Goal: Transaction & Acquisition: Purchase product/service

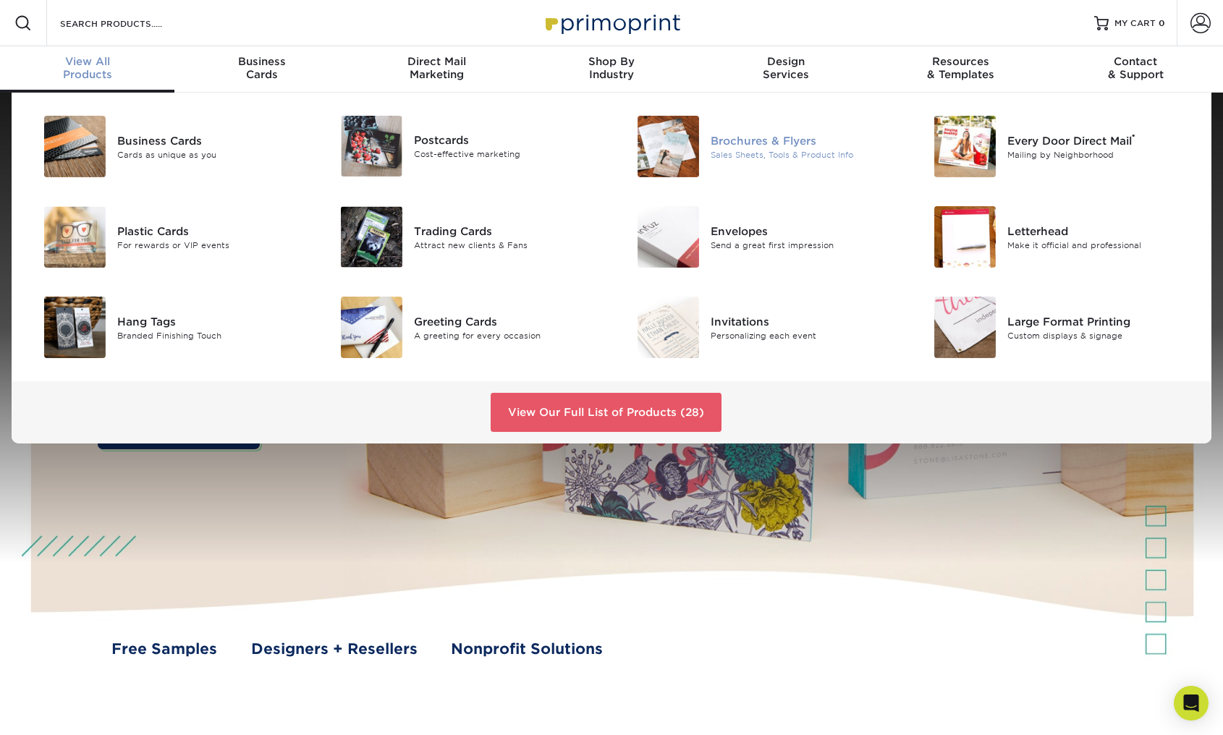
click at [729, 150] on div "Sales Sheets, Tools & Product Info" at bounding box center [804, 154] width 187 height 12
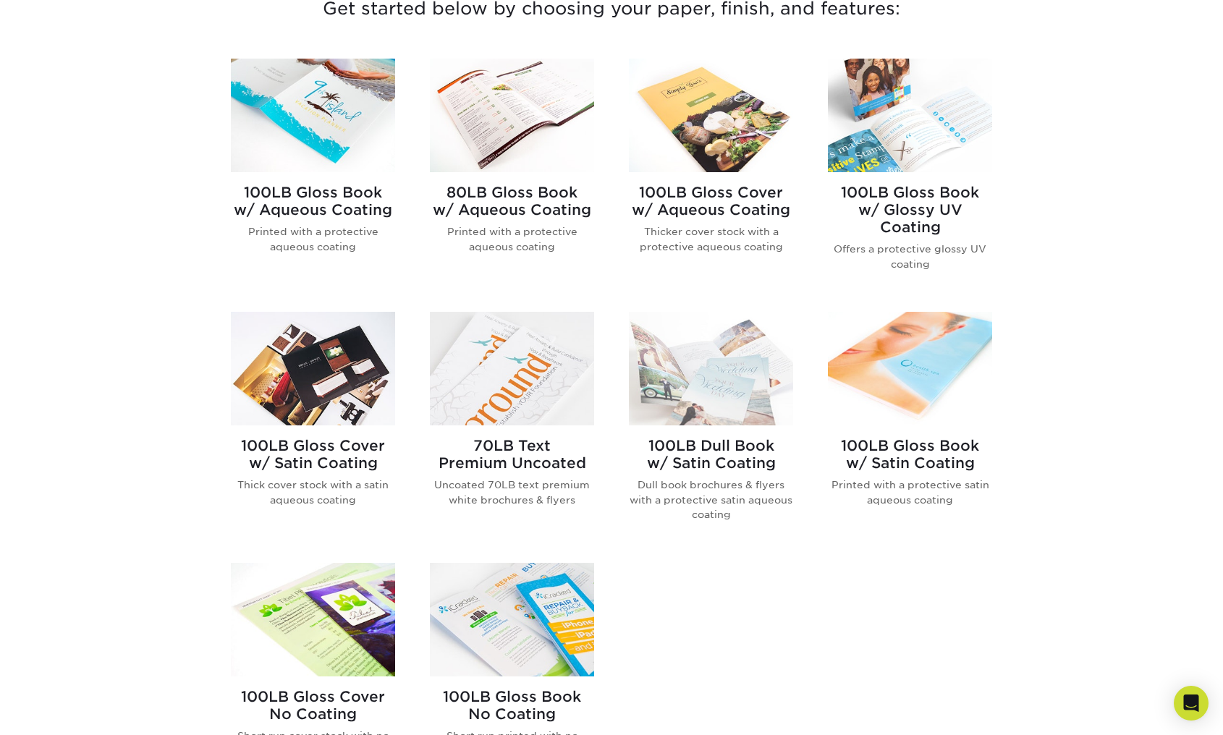
scroll to position [651, 0]
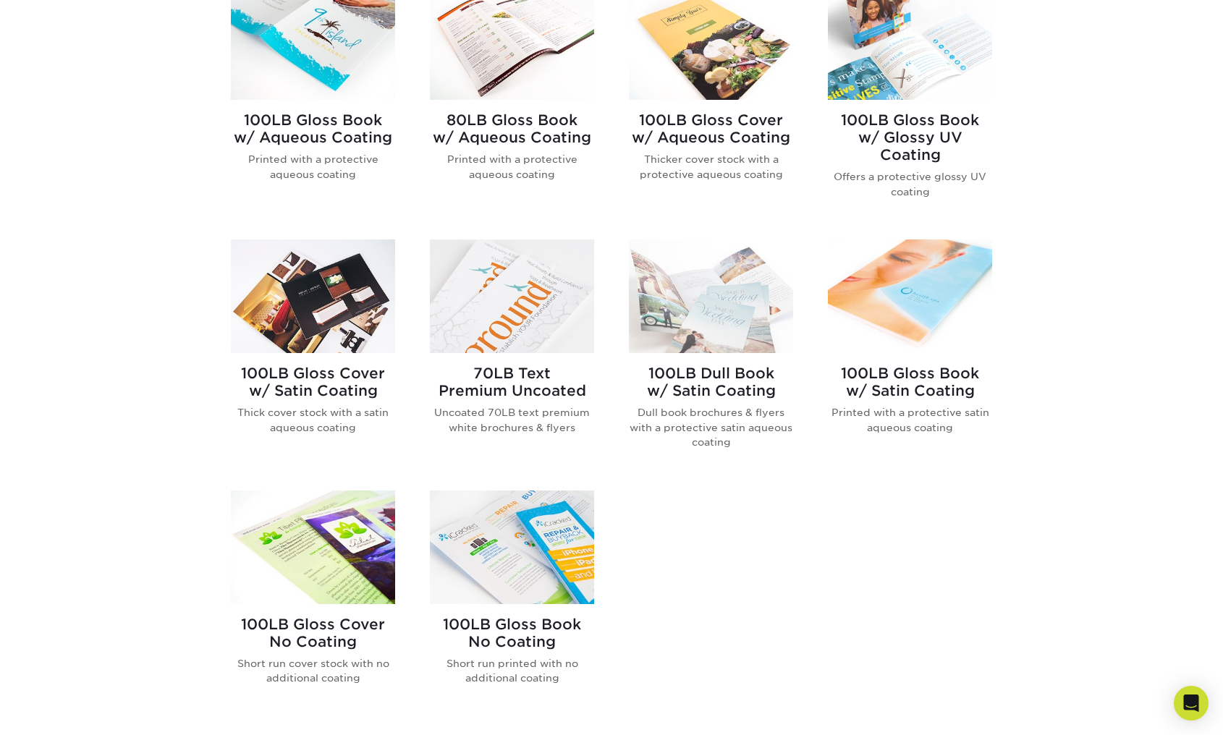
click at [722, 75] on img at bounding box center [711, 43] width 164 height 114
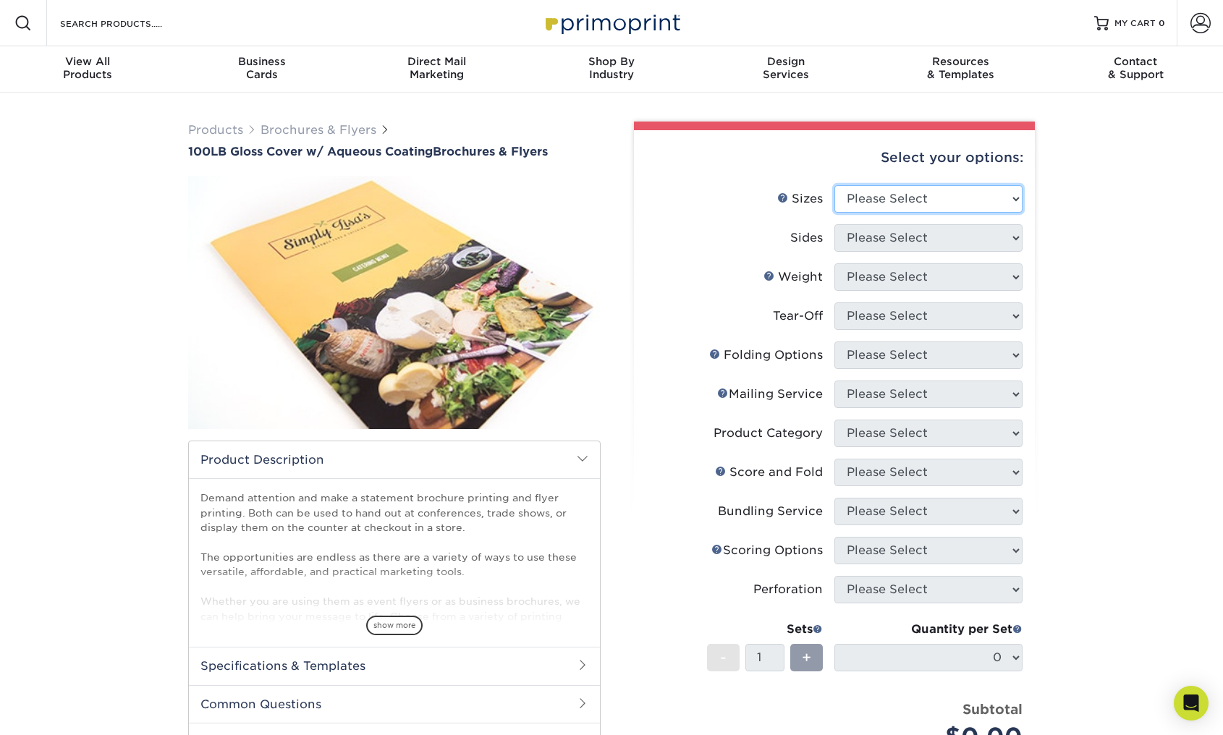
click at [905, 198] on select "Please Select 3.5" x 8.5" 3.5" x 11" 3.67" x 8.5" 4" x 8.5" 4" x 11" 4" x 12" 4…" at bounding box center [928, 199] width 188 height 28
select select "8.50x11.00"
click at [834, 185] on select "Please Select 3.5" x 8.5" 3.5" x 11" 3.67" x 8.5" 4" x 8.5" 4" x 11" 4" x 12" 4…" at bounding box center [928, 199] width 188 height 28
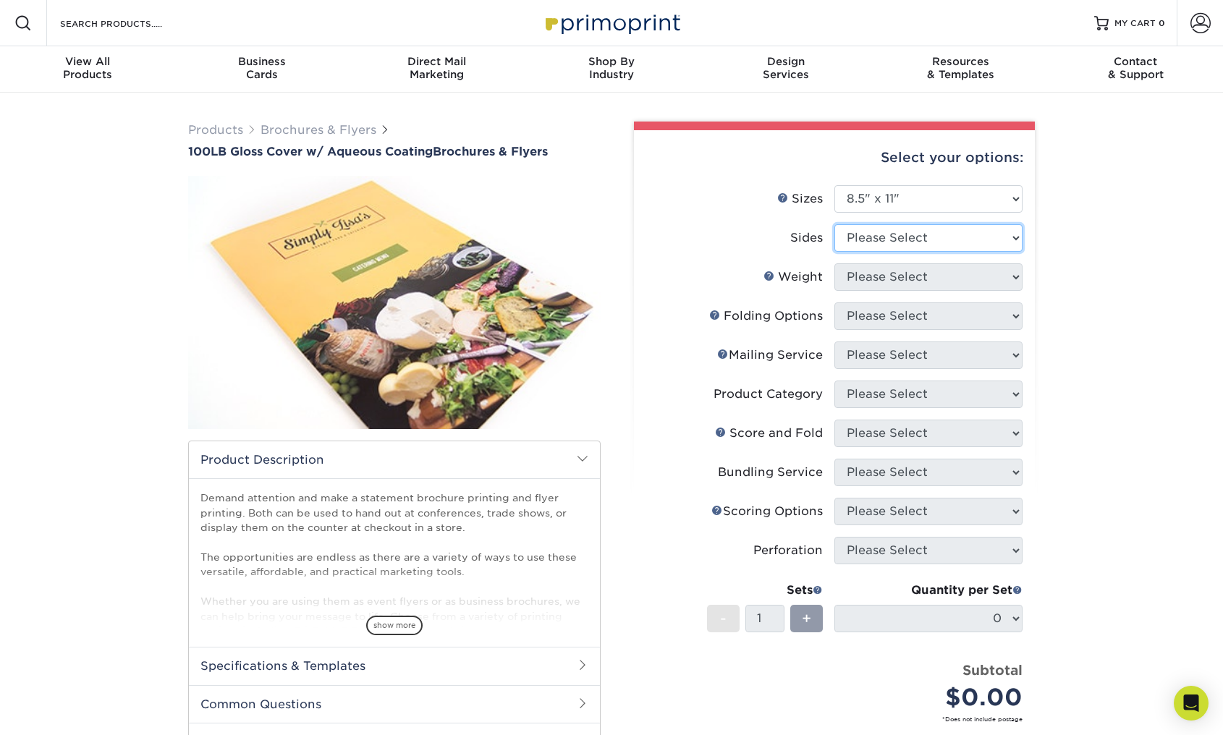
click at [907, 234] on select "Please Select Print Both Sides Print Front Only" at bounding box center [928, 238] width 188 height 28
select select "13abbda7-1d64-4f25-8bb2-c179b224825d"
click at [834, 224] on select "Please Select Print Both Sides Print Front Only" at bounding box center [928, 238] width 188 height 28
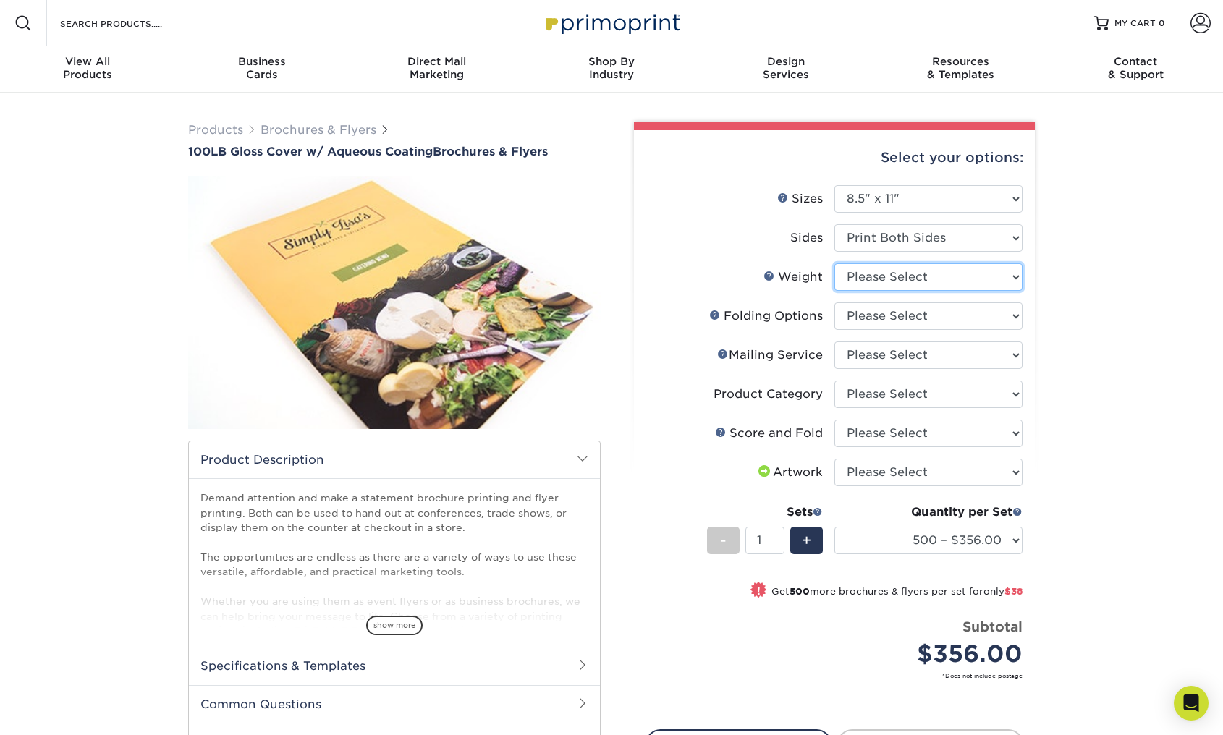
click at [928, 279] on select "Please Select 100LB" at bounding box center [928, 277] width 188 height 28
select select "100LB"
click at [834, 263] on select "Please Select 100LB" at bounding box center [928, 277] width 188 height 28
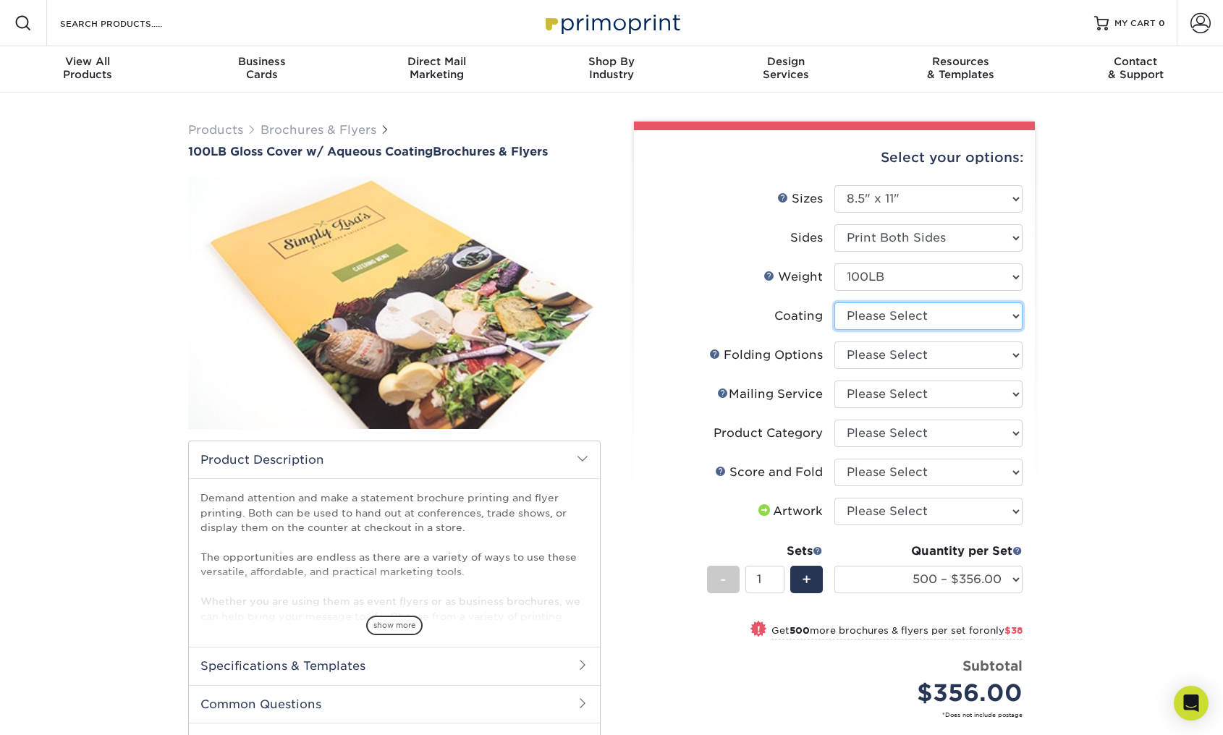
click at [937, 315] on select at bounding box center [928, 317] width 188 height 28
select select "d41dab50-ff65-4f4f-bb17-2afe4d36ae33"
click at [834, 303] on select at bounding box center [928, 317] width 188 height 28
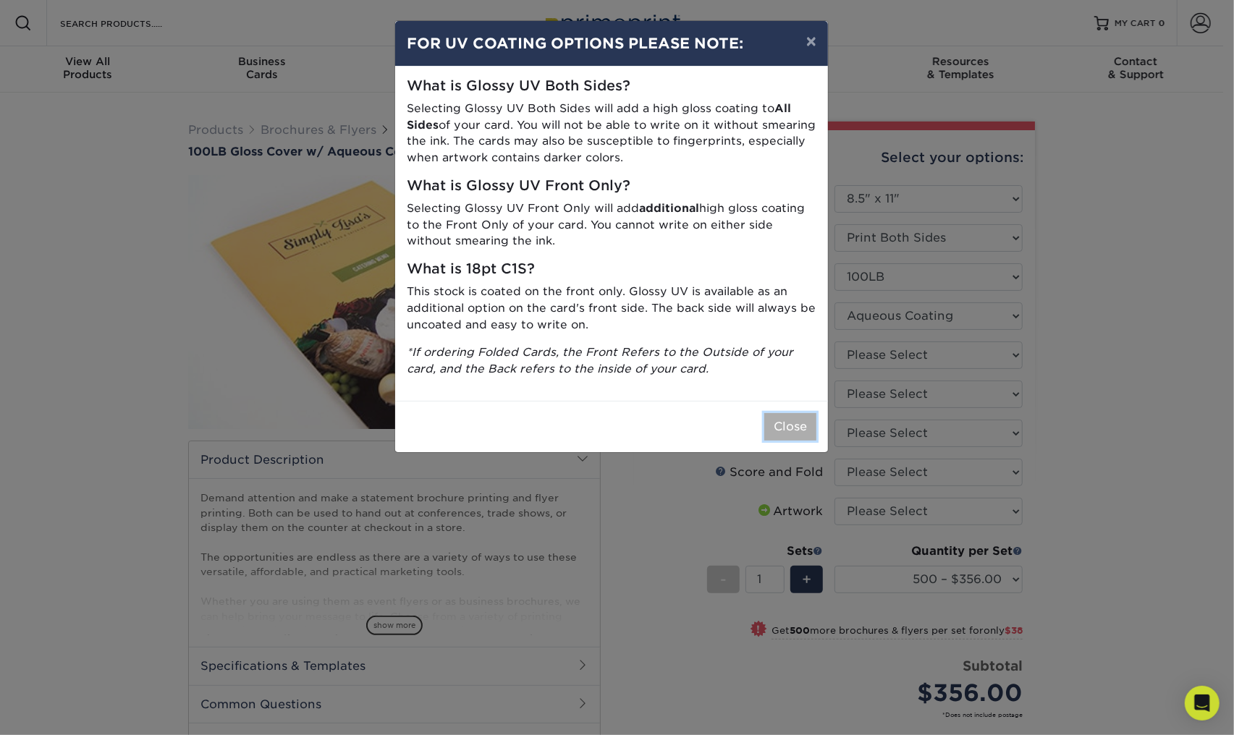
click at [799, 428] on button "Close" at bounding box center [790, 427] width 52 height 28
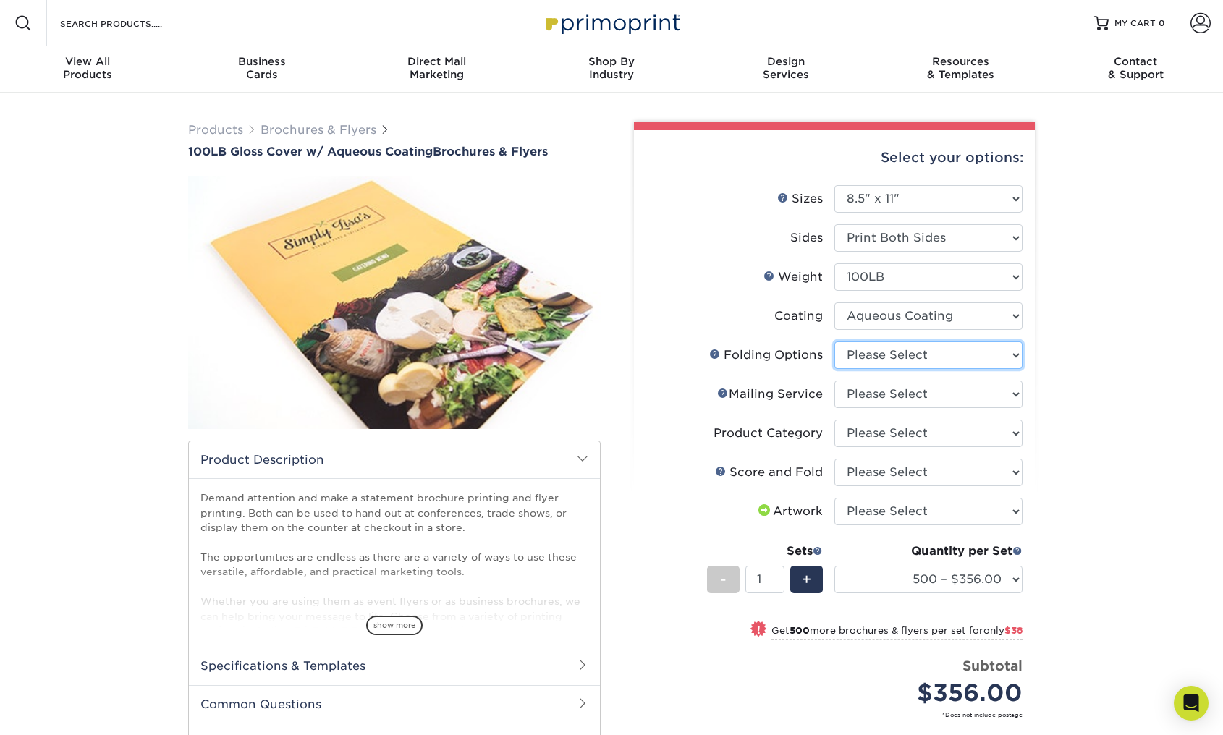
click at [918, 355] on select "Please Select FLAT - No Folding" at bounding box center [928, 356] width 188 height 28
select select "9b1d5825-34d1-4721-9874-ed79abb003d7"
click at [834, 342] on select "Please Select FLAT - No Folding" at bounding box center [928, 356] width 188 height 28
click at [934, 389] on select "Please Select No Direct Mailing Service No, I will mail/stamp/imprint Direct Ma…" at bounding box center [928, 395] width 188 height 28
select select "3e5e9bdd-d78a-4c28-a41d-fe1407925ca6"
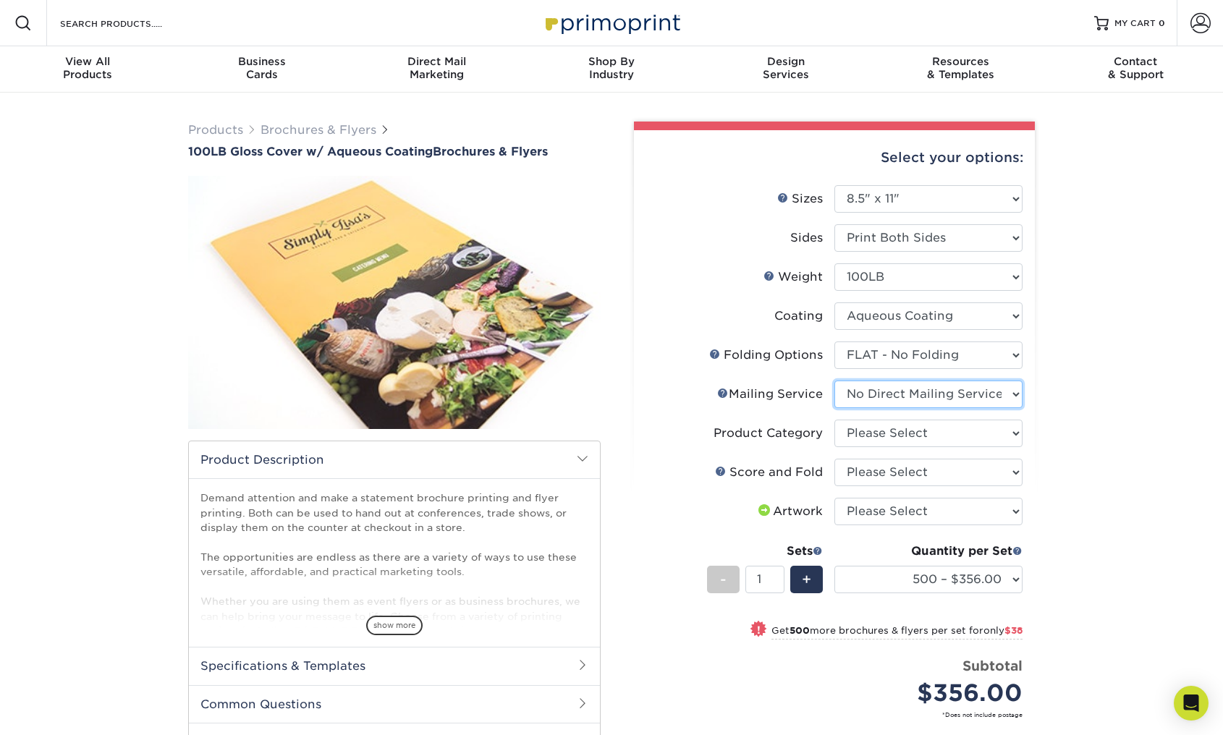
click at [834, 381] on select "Please Select No Direct Mailing Service No, I will mail/stamp/imprint Direct Ma…" at bounding box center [928, 395] width 188 height 28
click at [955, 436] on select "Please Select Flyers and Brochures" at bounding box center [928, 434] width 188 height 28
select select "1a668080-6b7c-4174-b399-2c3833b27ef4"
click at [834, 420] on select "Please Select Flyers and Brochures" at bounding box center [928, 434] width 188 height 28
click at [941, 476] on select "Please Select No Scoring and Folding Score & fold in half Score and 1/2 Fold on…" at bounding box center [928, 473] width 188 height 28
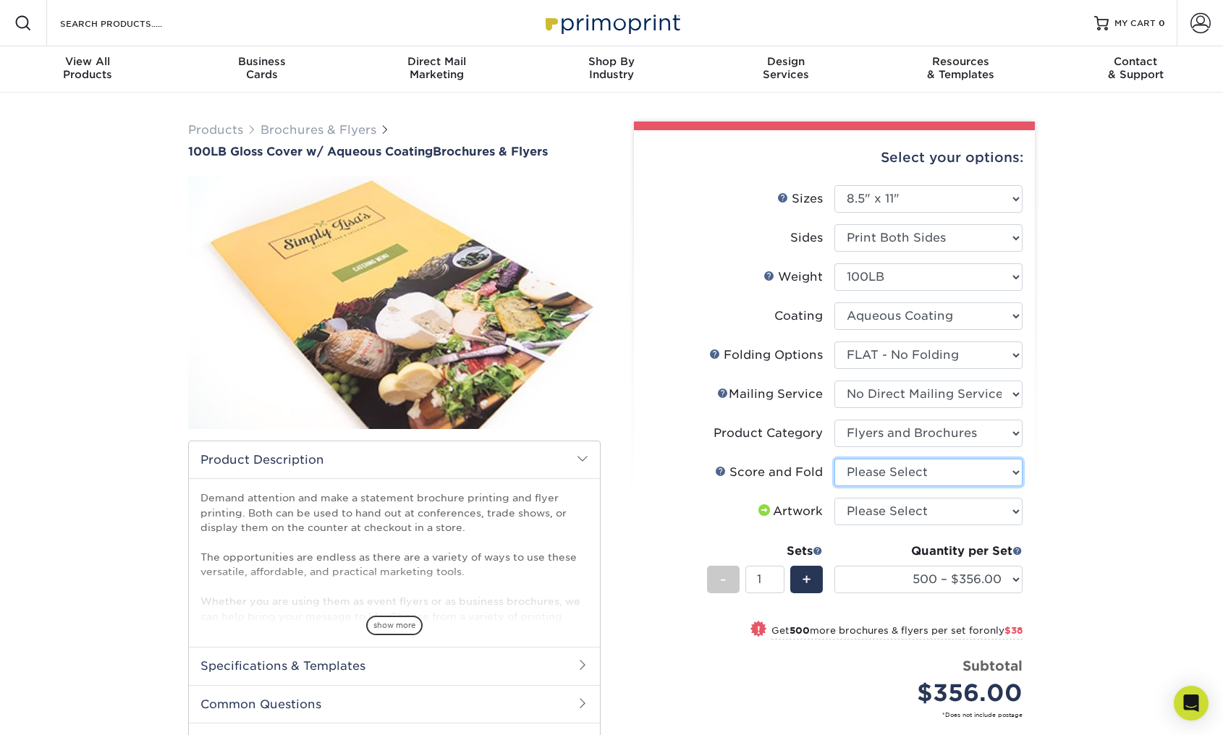
select select "bd0593cf-038a-41f4-bfbc-0b0ebdcc21b2"
click at [834, 459] on select "Please Select No Scoring and Folding Score & fold in half Score and 1/2 Fold on…" at bounding box center [928, 473] width 188 height 28
click at [948, 510] on select "Please Select I will upload files I need a design - $175" at bounding box center [928, 512] width 188 height 28
select select "upload"
click at [834, 498] on select "Please Select I will upload files I need a design - $175" at bounding box center [928, 512] width 188 height 28
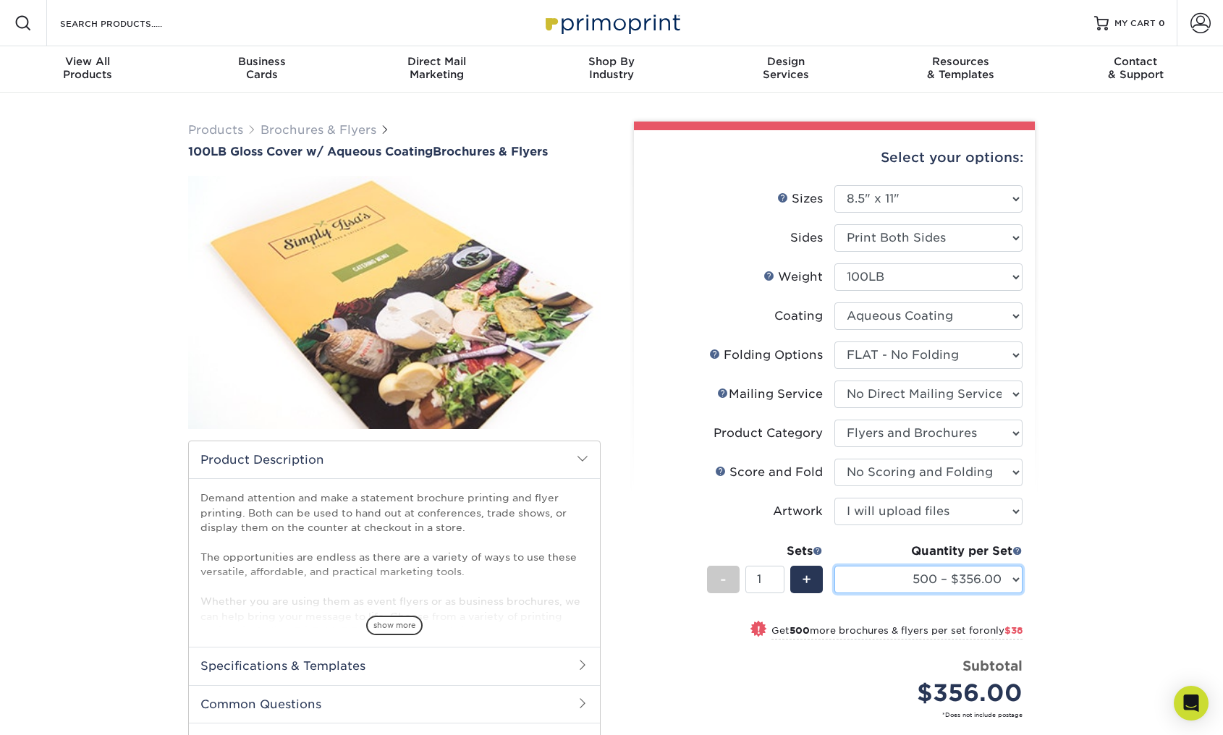
click at [1005, 580] on select "500 – $356.00 1000 – $394.00 2000 – $469.00 2500 – $587.00 3000 – $752.00 4000 …" at bounding box center [928, 580] width 188 height 28
click at [1126, 244] on div "Products Brochures & Flyers 100LB Gloss Cover w/ Aqueous Coating Brochures & Fl…" at bounding box center [611, 515] width 1223 height 845
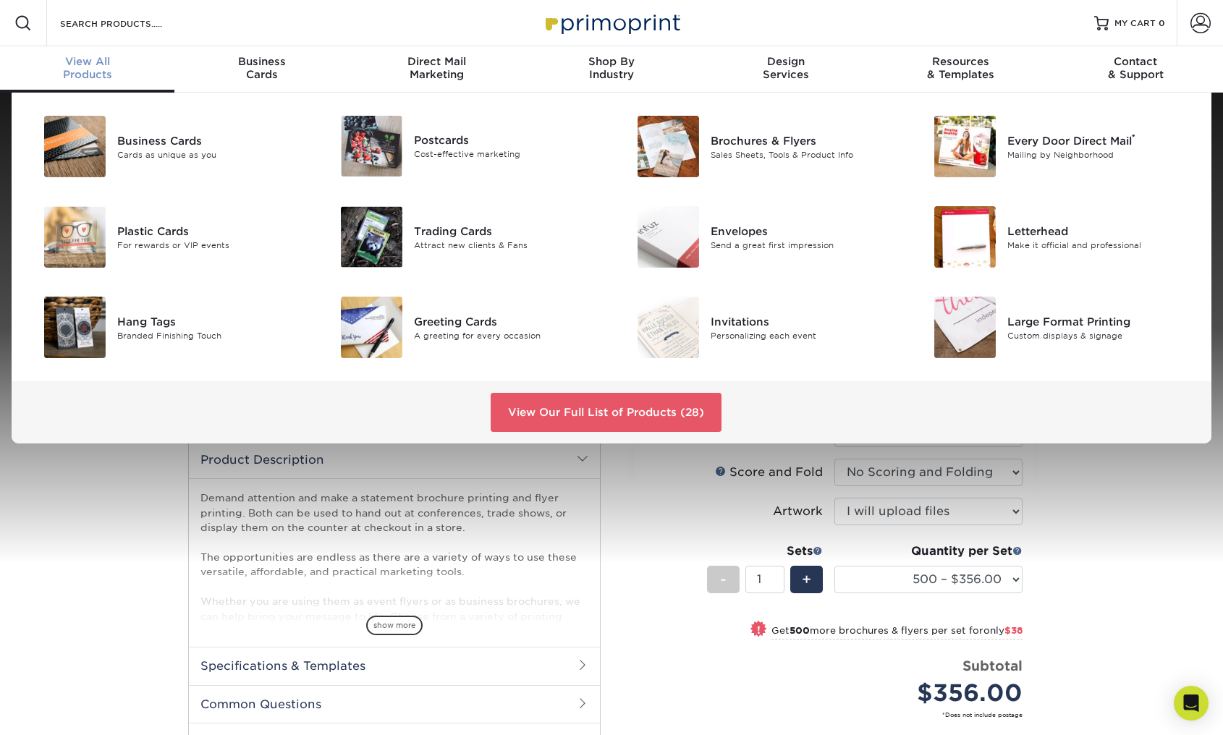
click at [87, 66] on span "View All" at bounding box center [87, 61] width 174 height 13
click at [761, 149] on div "Sales Sheets, Tools & Product Info" at bounding box center [804, 154] width 187 height 12
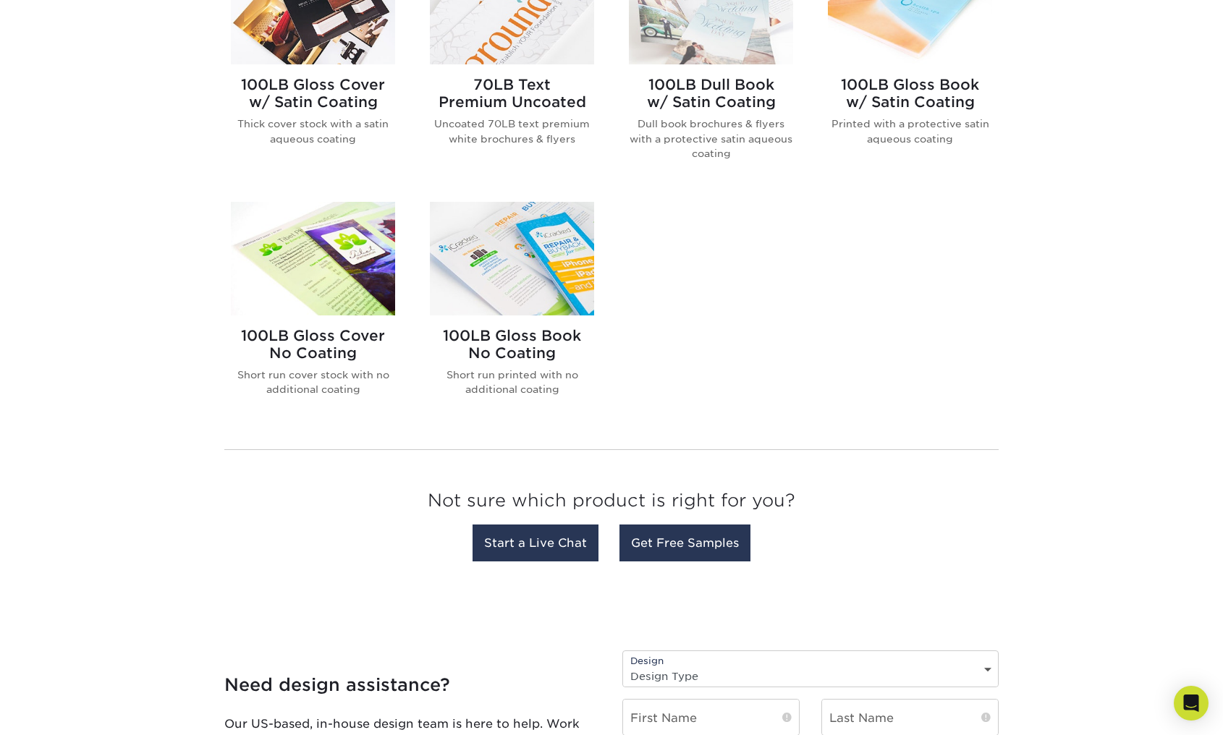
scroll to position [941, 0]
click at [290, 277] on img at bounding box center [313, 258] width 164 height 114
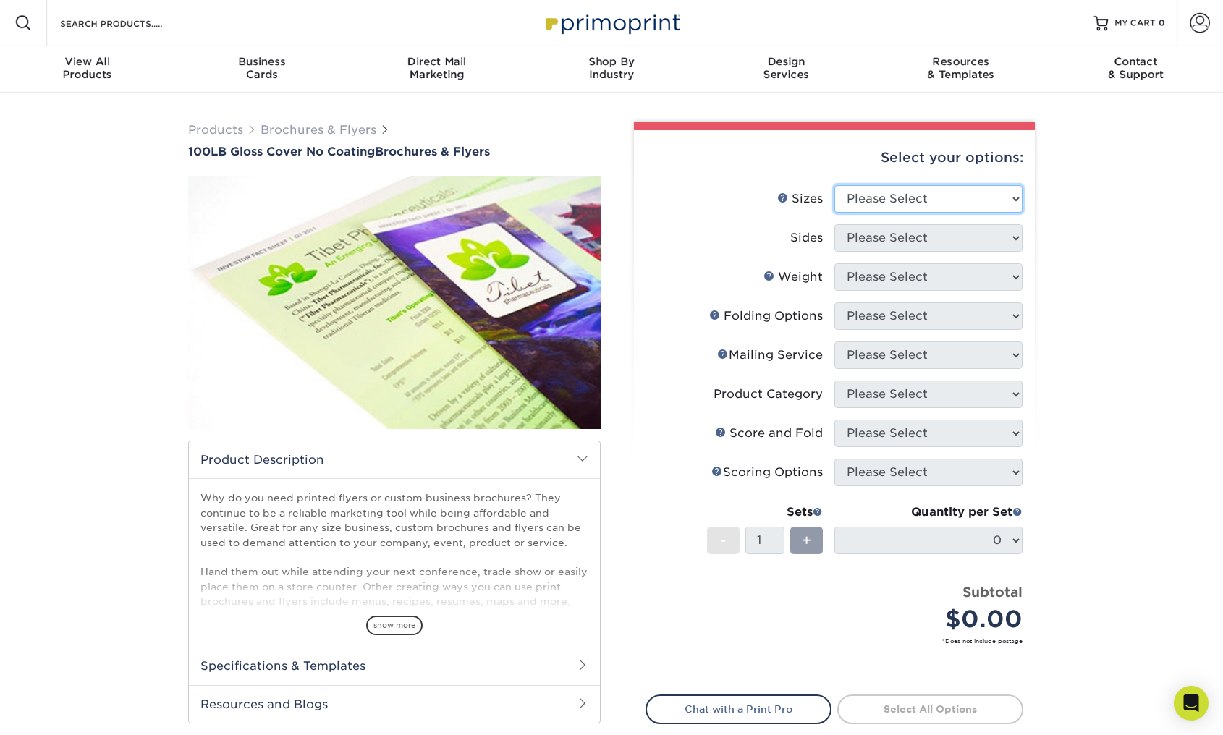
click at [914, 202] on select "Please Select 3.67" x 8.5" 4" x 8.5" 4" x 8.5" 4" x 11" 4" x 12" 4.25" x 11" 4.…" at bounding box center [928, 199] width 188 height 28
select select "8.50x11.00"
click at [834, 185] on select "Please Select 3.67" x 8.5" 4" x 8.5" 4" x 8.5" 4" x 11" 4" x 12" 4.25" x 11" 4.…" at bounding box center [928, 199] width 188 height 28
click at [896, 232] on select "Please Select Print Both Sides Print Front Only" at bounding box center [928, 238] width 188 height 28
select select "13abbda7-1d64-4f25-8bb2-c179b224825d"
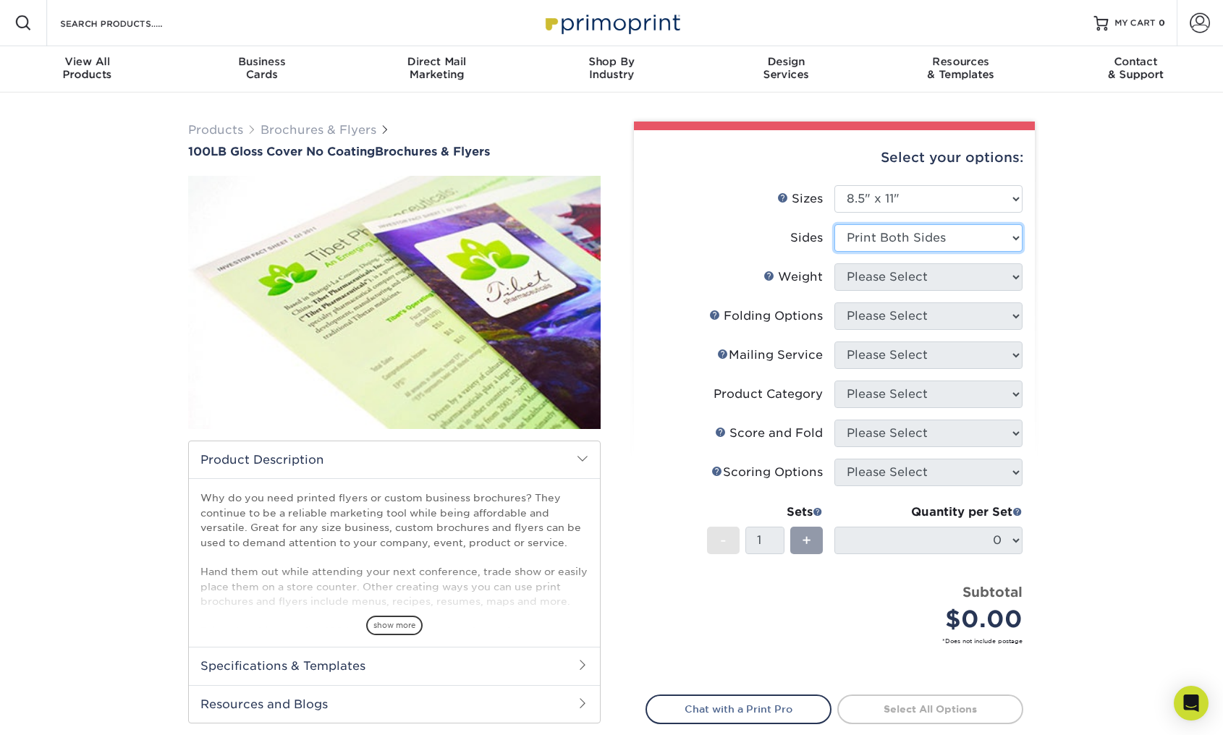
click at [834, 224] on select "Please Select Print Both Sides Print Front Only" at bounding box center [928, 238] width 188 height 28
click at [897, 279] on select "Please Select 100LB" at bounding box center [928, 277] width 188 height 28
select select "100LB"
click at [834, 263] on select "Please Select 100LB" at bounding box center [928, 277] width 188 height 28
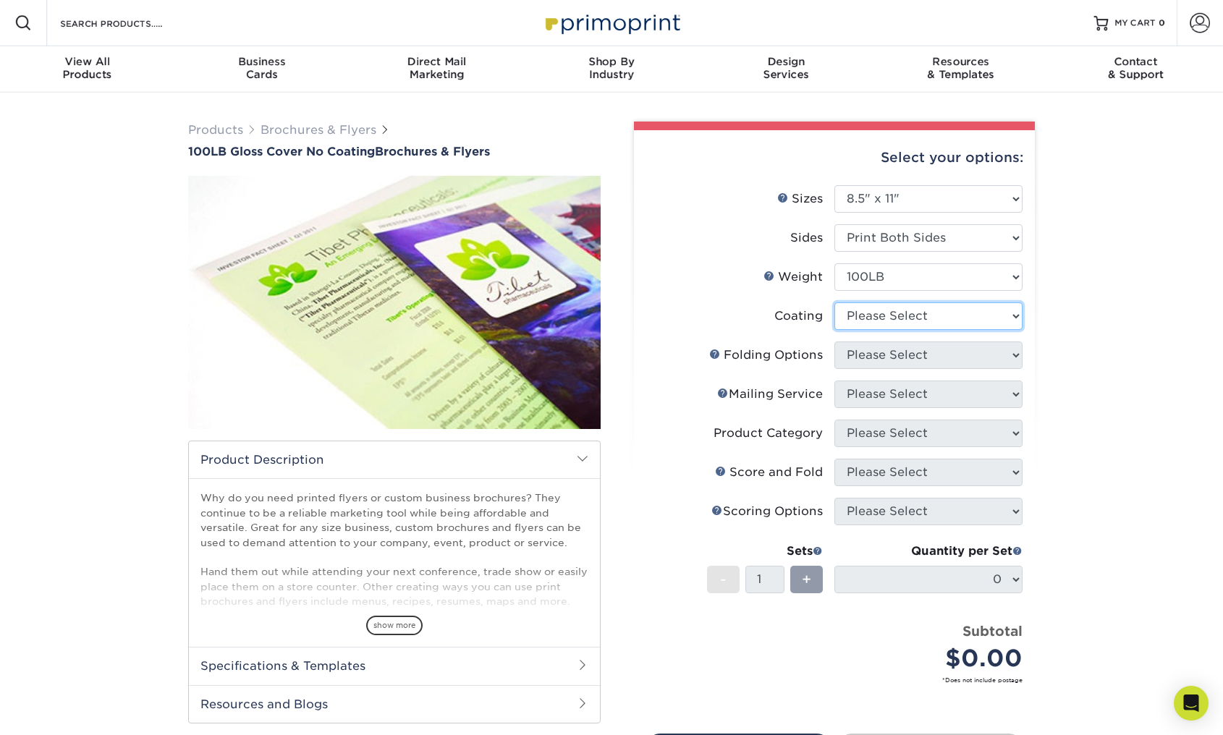
click at [887, 319] on select at bounding box center [928, 317] width 188 height 28
select select "3e7618de-abca-4bda-9f97-8b9129e913d8"
click at [834, 303] on select at bounding box center [928, 317] width 188 height 28
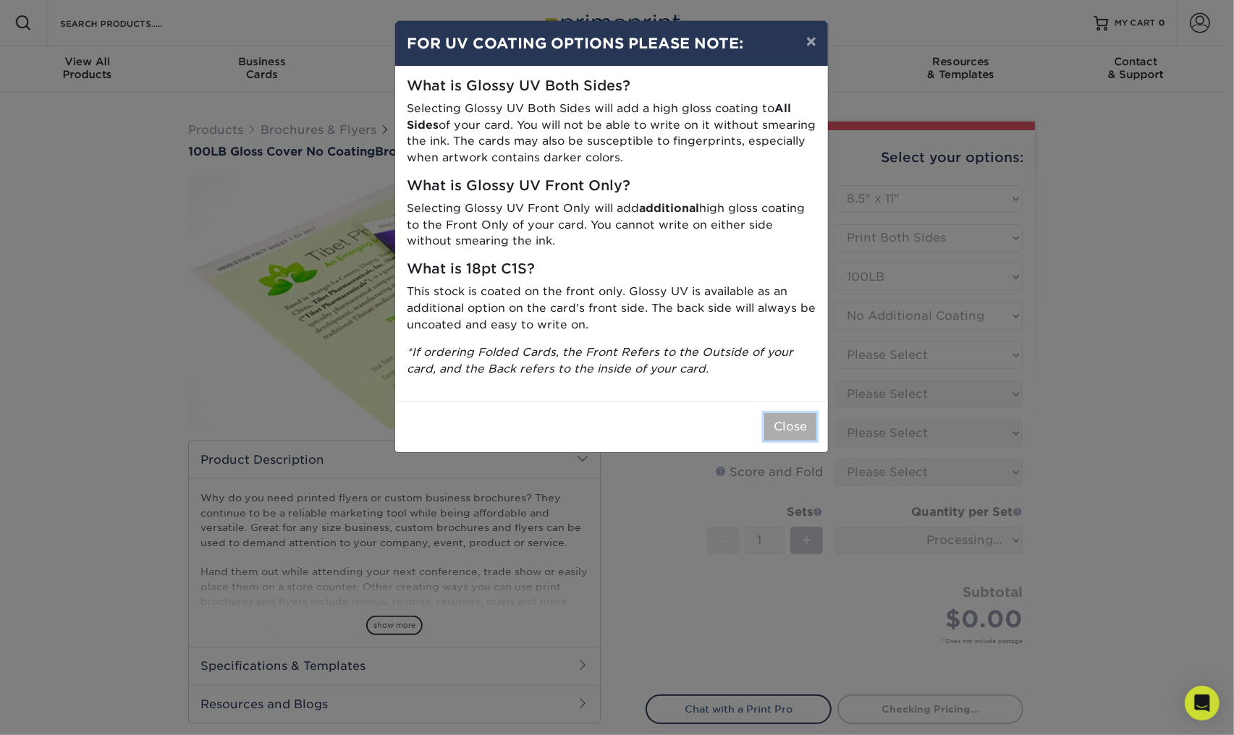
click at [795, 431] on button "Close" at bounding box center [790, 427] width 52 height 28
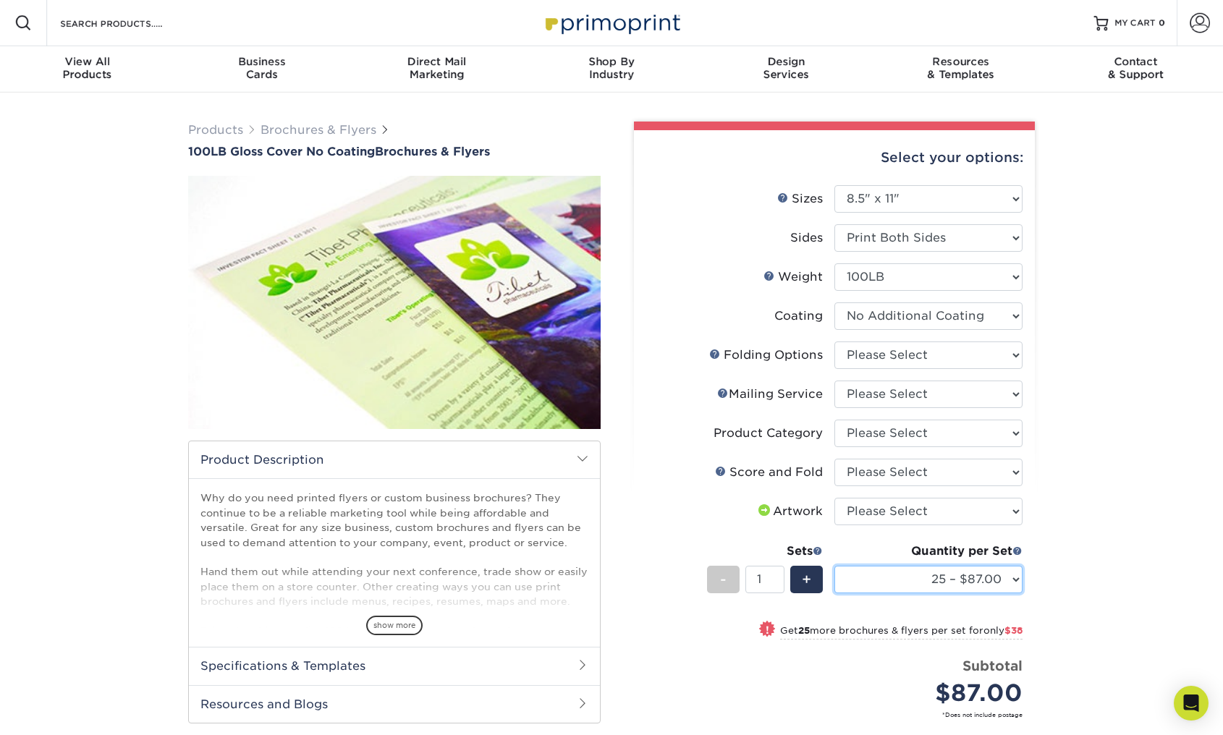
click at [912, 580] on select "25 – $87.00 50 – $125.00 75 – $163.00 100 – $190.00 250 – $328.00 500 – $369.00…" at bounding box center [928, 580] width 188 height 28
click at [1101, 342] on div "Products Brochures & Flyers 100LB Gloss Cover No Coating Brochures & Flyers sho…" at bounding box center [611, 515] width 1223 height 845
drag, startPoint x: 1159, startPoint y: 216, endPoint x: 238, endPoint y: 33, distance: 938.5
click at [1158, 216] on div "Products Brochures & Flyers 100LB Gloss Cover No Coating Brochures & Flyers sho…" at bounding box center [611, 515] width 1223 height 845
